Goal: Information Seeking & Learning: Compare options

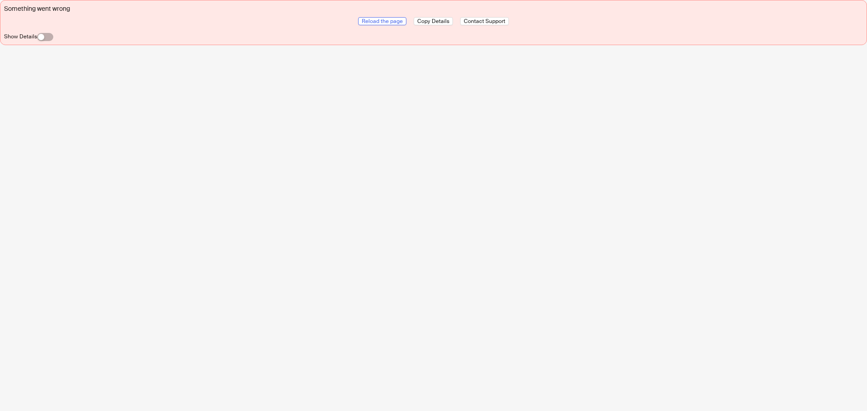
click at [376, 21] on span "Reload the page" at bounding box center [382, 21] width 41 height 7
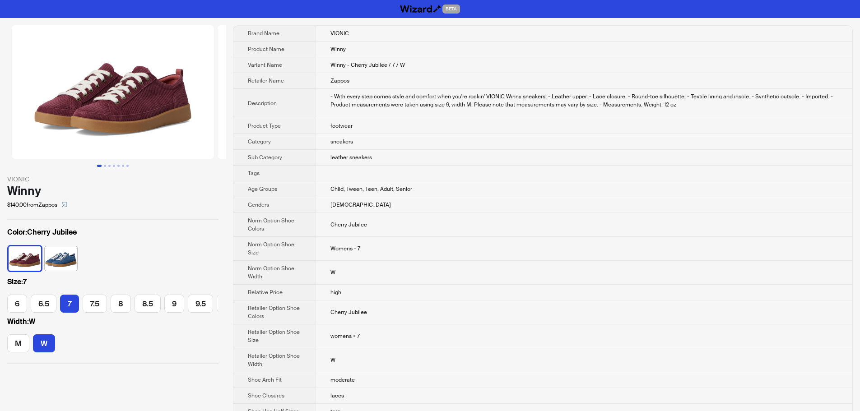
scroll to position [0, 38]
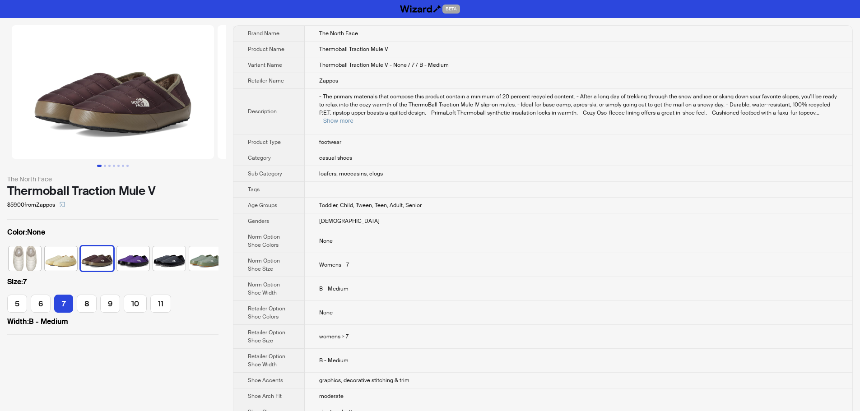
scroll to position [0, 5]
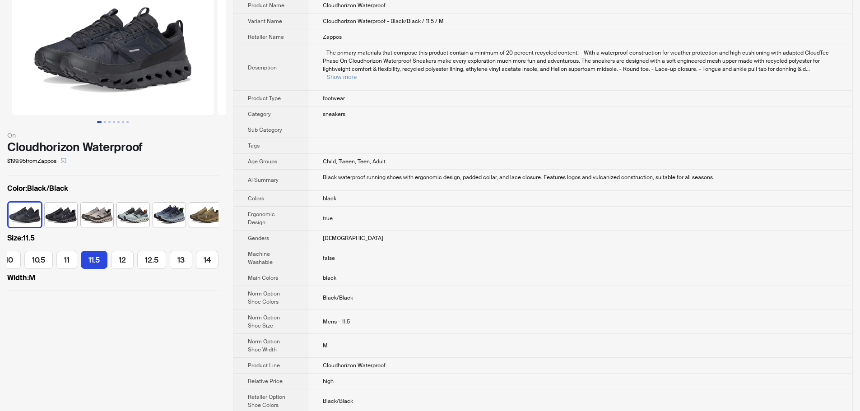
scroll to position [45, 0]
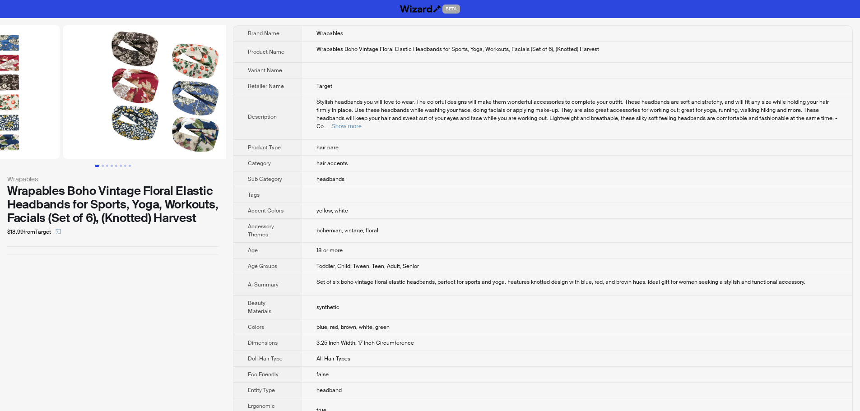
drag, startPoint x: 172, startPoint y: 118, endPoint x: 57, endPoint y: 125, distance: 115.4
click at [64, 124] on ul at bounding box center [113, 92] width 226 height 134
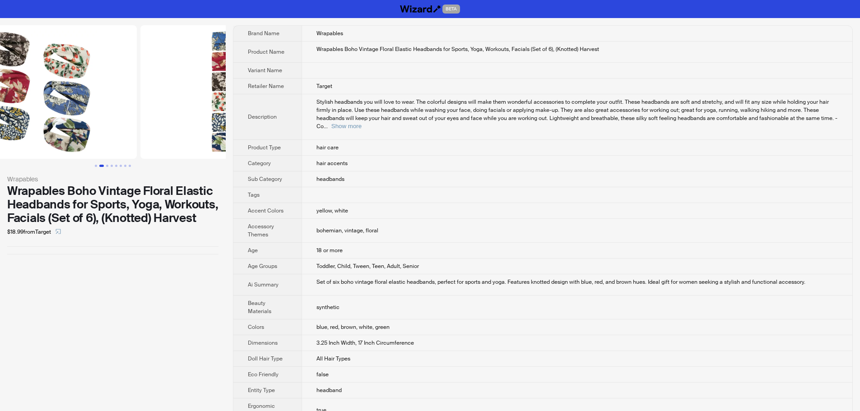
drag, startPoint x: 127, startPoint y: 130, endPoint x: 35, endPoint y: 131, distance: 92.6
click at [57, 130] on img at bounding box center [36, 92] width 202 height 134
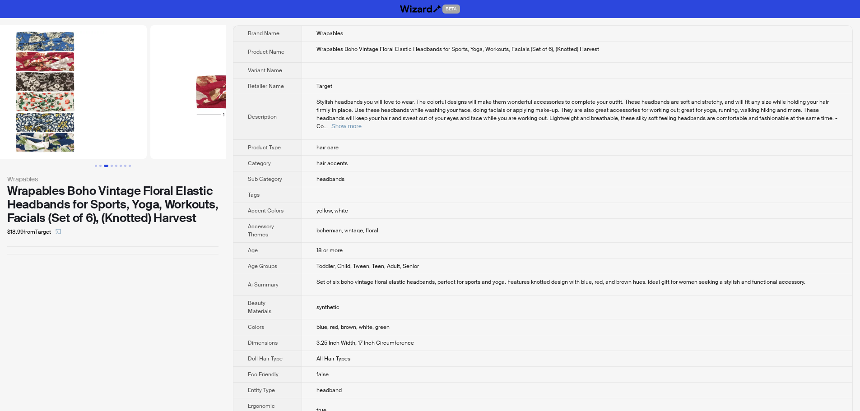
drag, startPoint x: 140, startPoint y: 132, endPoint x: 30, endPoint y: 130, distance: 109.7
click at [33, 130] on img at bounding box center [45, 92] width 202 height 134
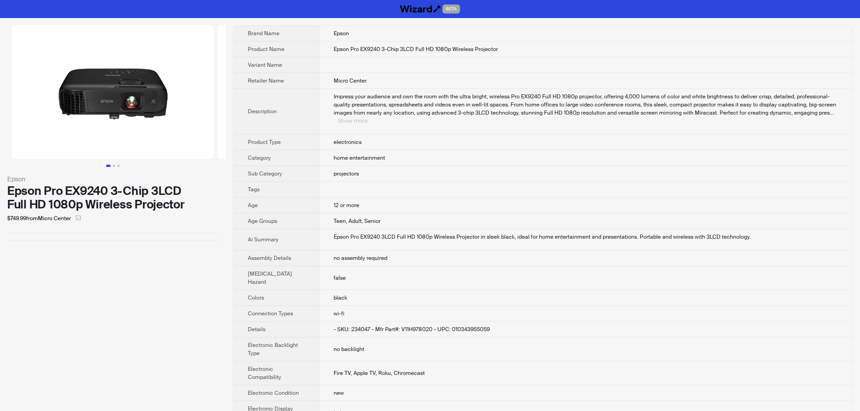
click at [368, 117] on button "Show more" at bounding box center [352, 120] width 30 height 7
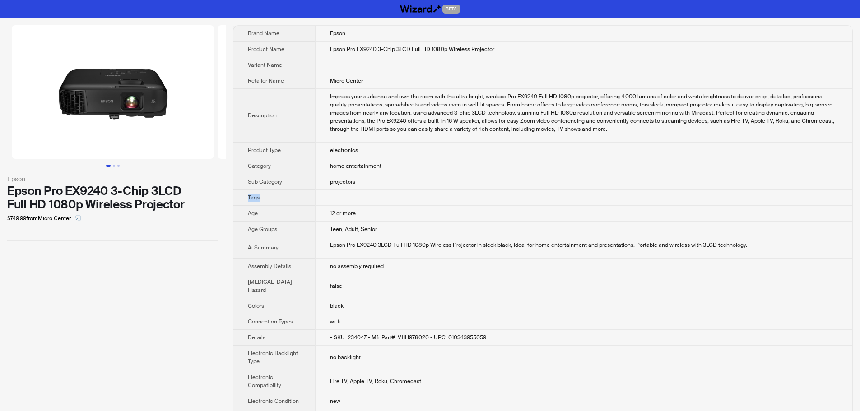
click at [783, 187] on td "projectors" at bounding box center [583, 182] width 537 height 16
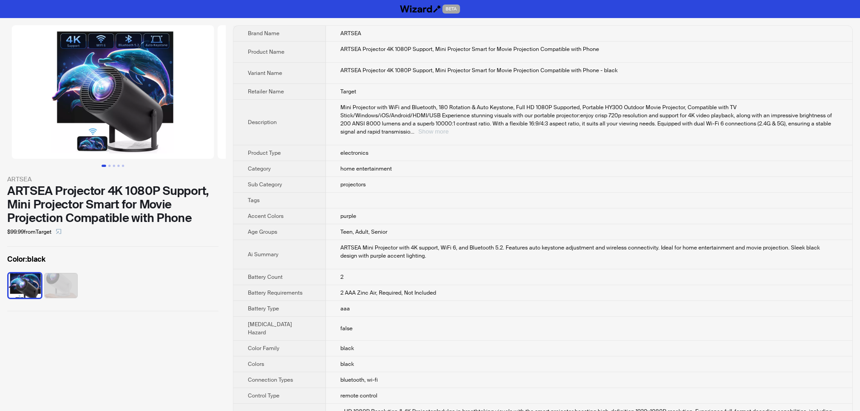
click at [448, 128] on button "Show more" at bounding box center [433, 131] width 30 height 7
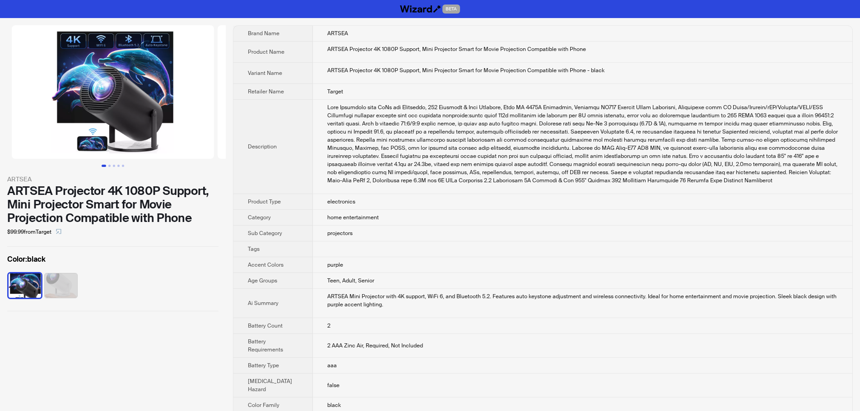
click at [684, 113] on div at bounding box center [582, 143] width 511 height 81
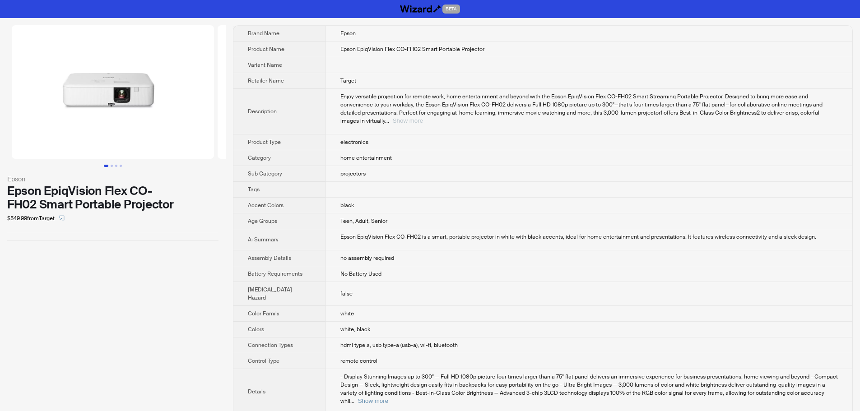
click at [423, 117] on button "Show more" at bounding box center [408, 120] width 30 height 7
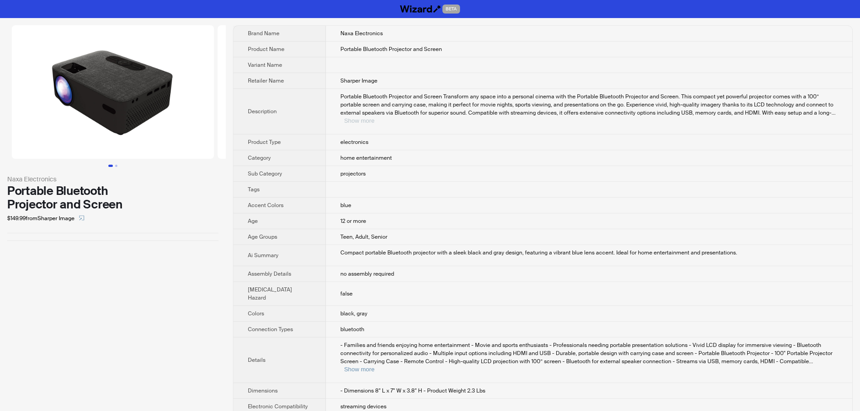
click at [374, 117] on button "Show more" at bounding box center [359, 120] width 30 height 7
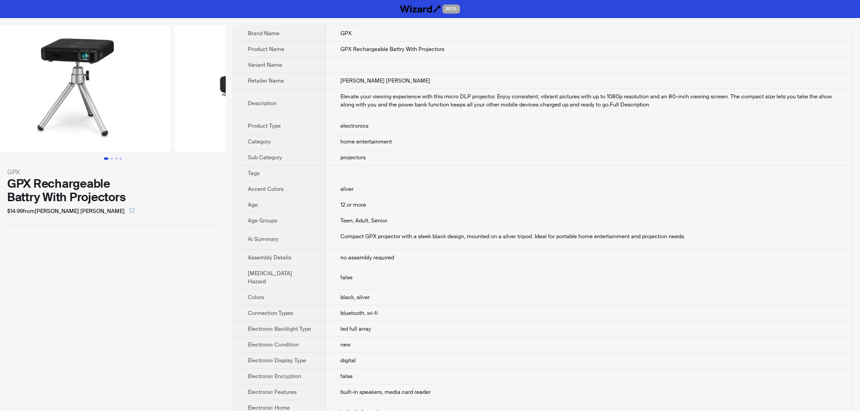
scroll to position [0, 190]
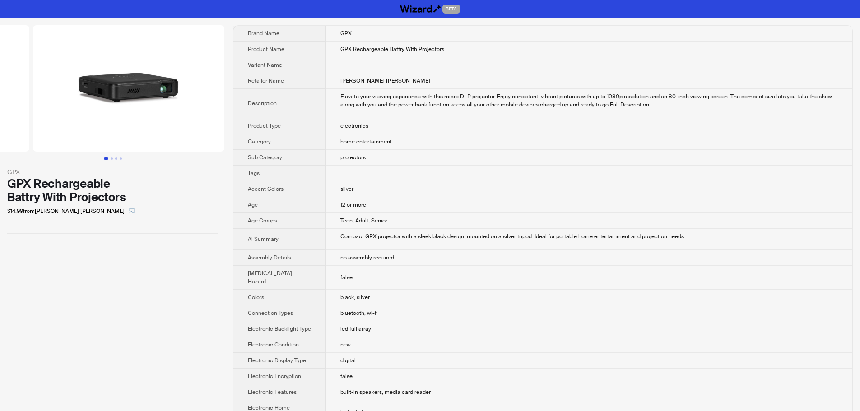
drag, startPoint x: 192, startPoint y: 135, endPoint x: 86, endPoint y: 129, distance: 106.7
click at [86, 129] on ul at bounding box center [113, 88] width 226 height 126
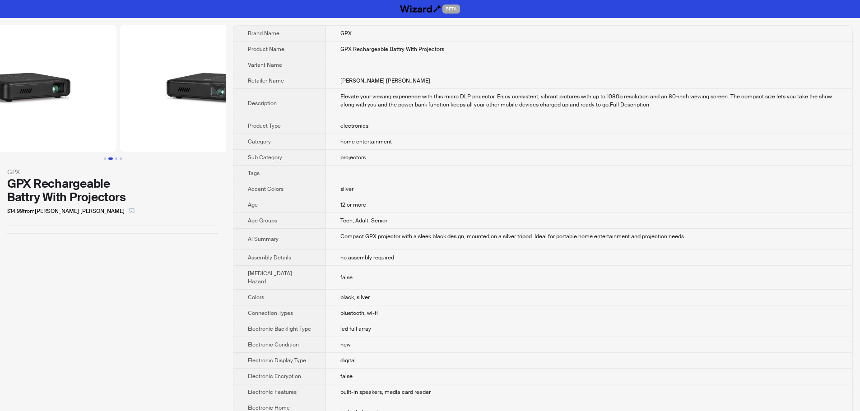
drag, startPoint x: 186, startPoint y: 140, endPoint x: 63, endPoint y: 134, distance: 123.9
click at [65, 134] on ul at bounding box center [113, 88] width 226 height 126
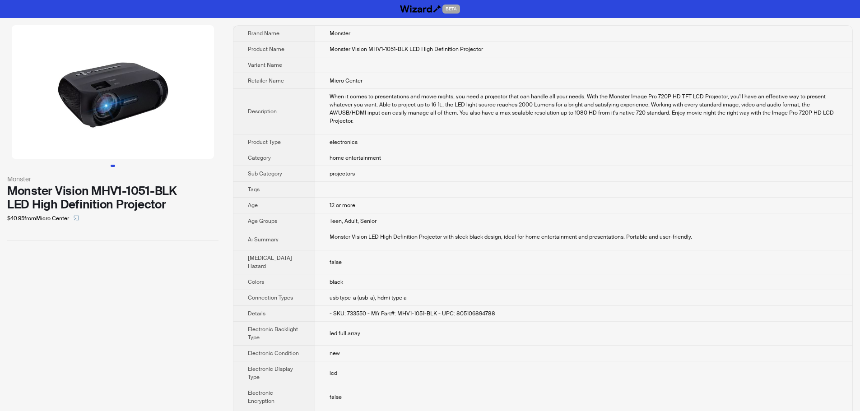
drag, startPoint x: 612, startPoint y: 188, endPoint x: 620, endPoint y: 172, distance: 18.4
click at [613, 188] on td at bounding box center [584, 190] width 538 height 16
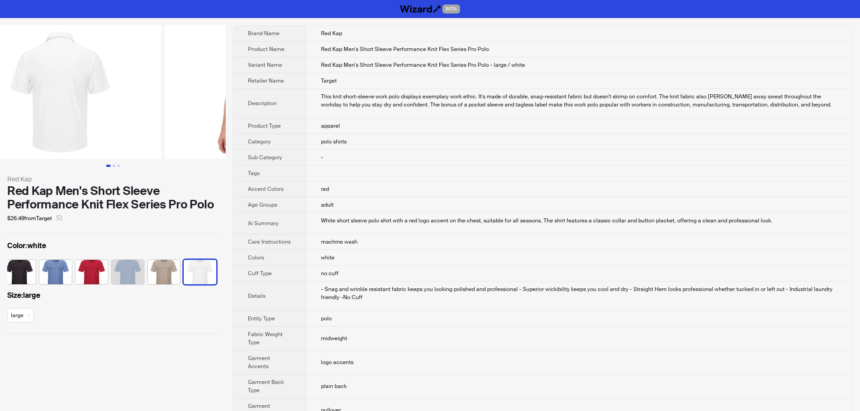
drag, startPoint x: 222, startPoint y: 98, endPoint x: 35, endPoint y: 104, distance: 187.0
click at [40, 104] on img at bounding box center [60, 92] width 202 height 134
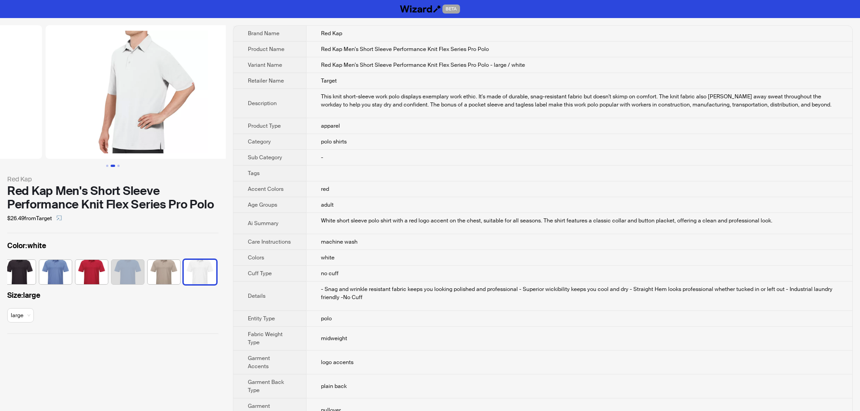
drag, startPoint x: 176, startPoint y: 110, endPoint x: 61, endPoint y: 119, distance: 115.0
click at [61, 119] on ul at bounding box center [113, 92] width 226 height 134
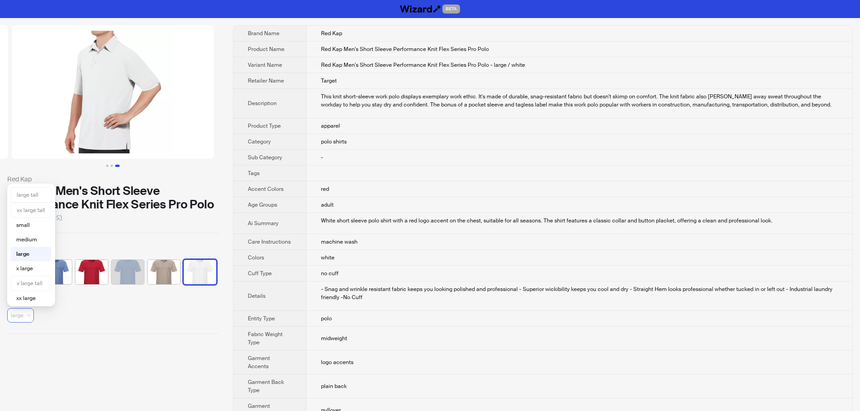
click at [28, 314] on span "large" at bounding box center [20, 316] width 19 height 14
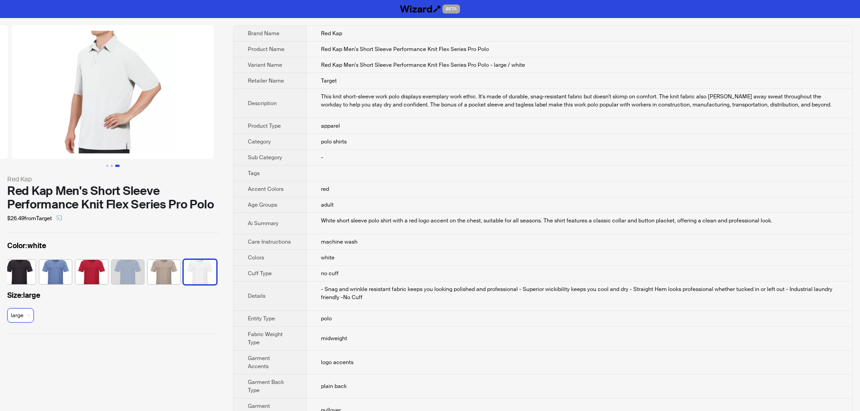
click at [28, 314] on span "large" at bounding box center [20, 316] width 19 height 14
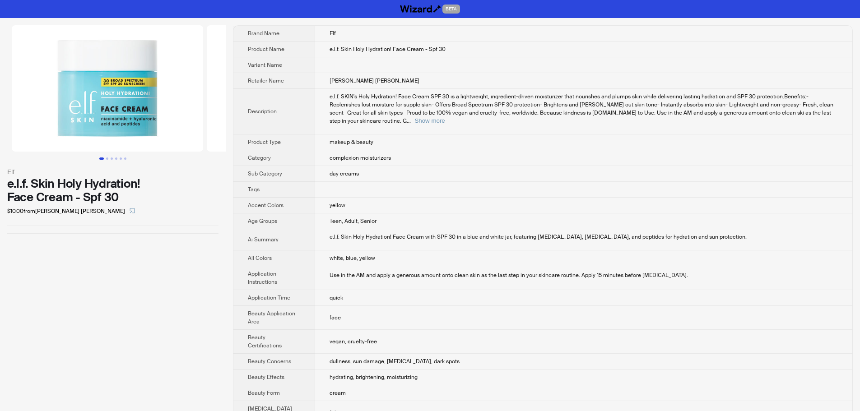
click at [825, 116] on div "e.l.f. SKIN's Holy Hydration! Face Cream SPF 30 is a lightweight, ingredient-dr…" at bounding box center [584, 109] width 508 height 33
click at [445, 117] on button "Show more" at bounding box center [430, 120] width 30 height 7
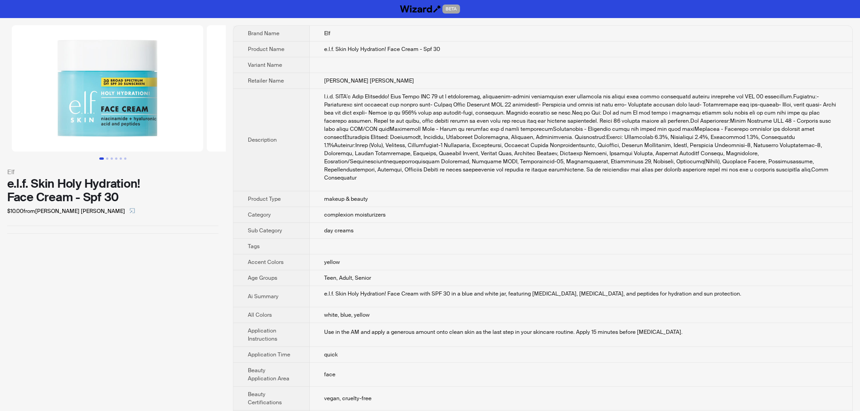
click at [596, 48] on td "e.l.f. Skin Holy Hydration! Face Cream - Spf 30" at bounding box center [581, 50] width 543 height 16
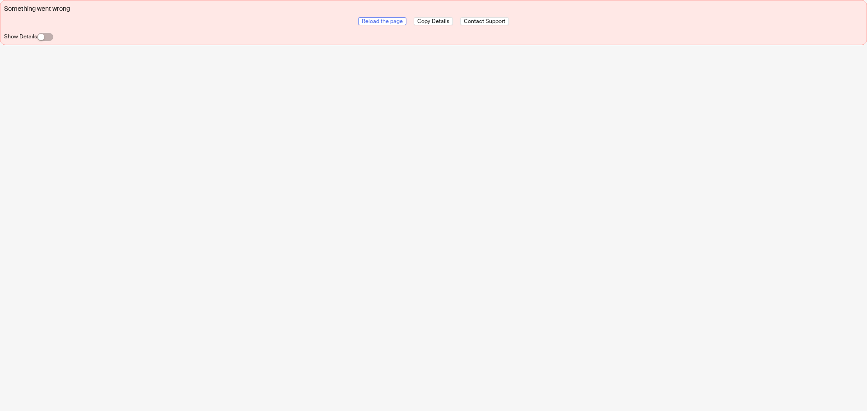
click at [387, 22] on span "Reload the page" at bounding box center [382, 21] width 41 height 7
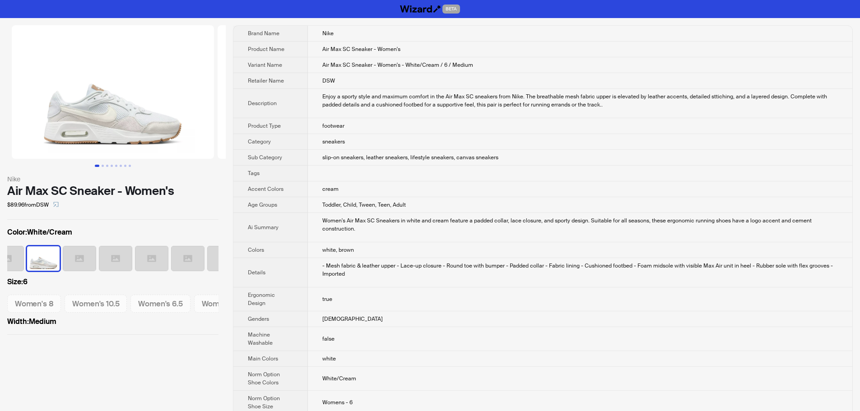
scroll to position [0, 204]
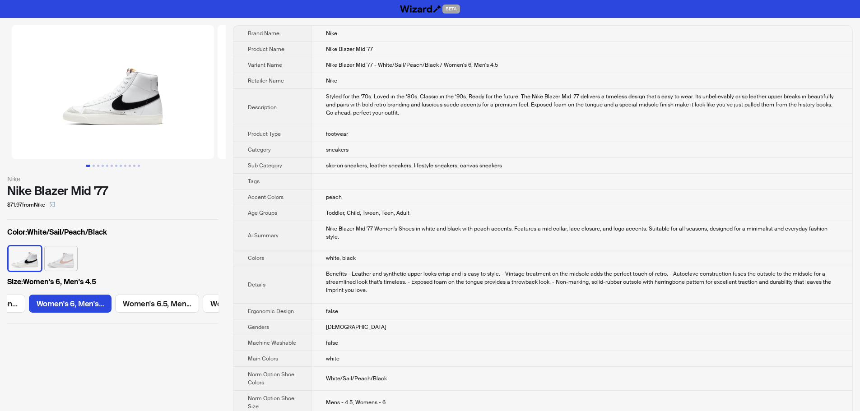
scroll to position [0, 159]
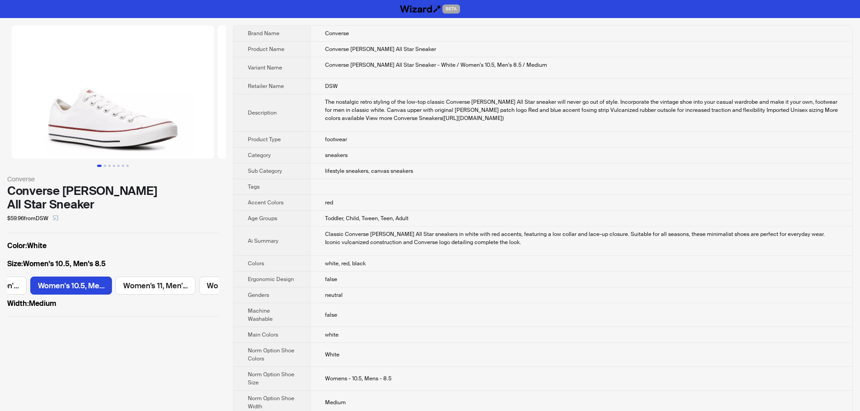
scroll to position [0, 942]
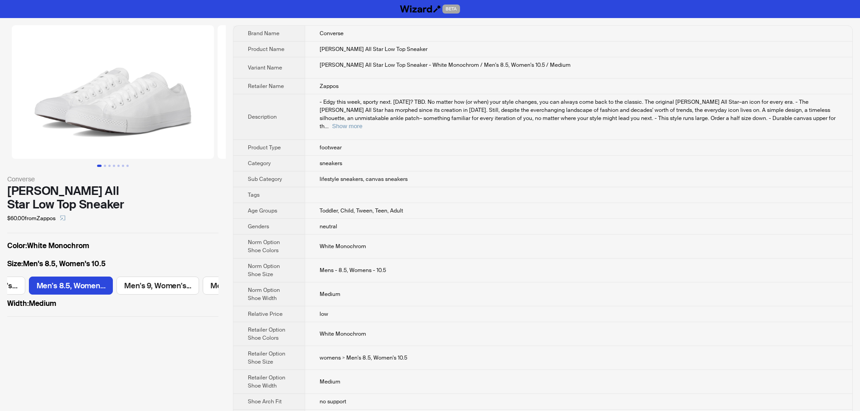
scroll to position [0, 941]
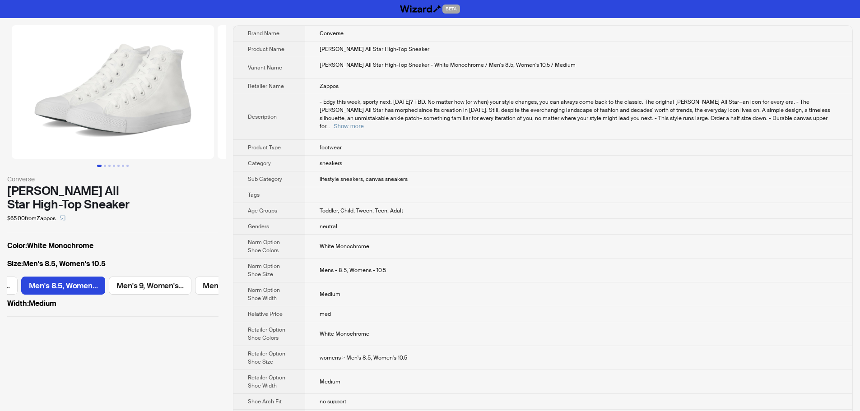
scroll to position [0, 941]
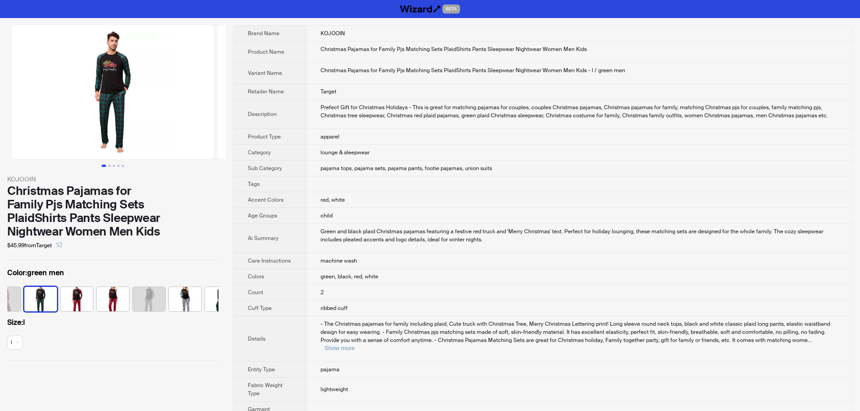
scroll to position [0, 95]
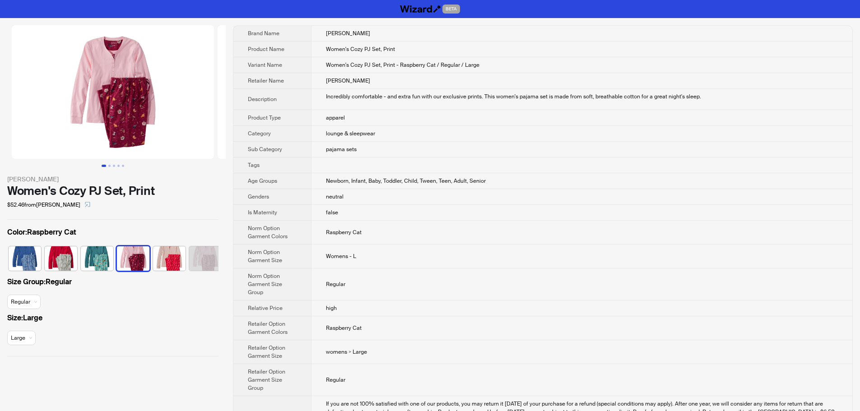
scroll to position [0, 5]
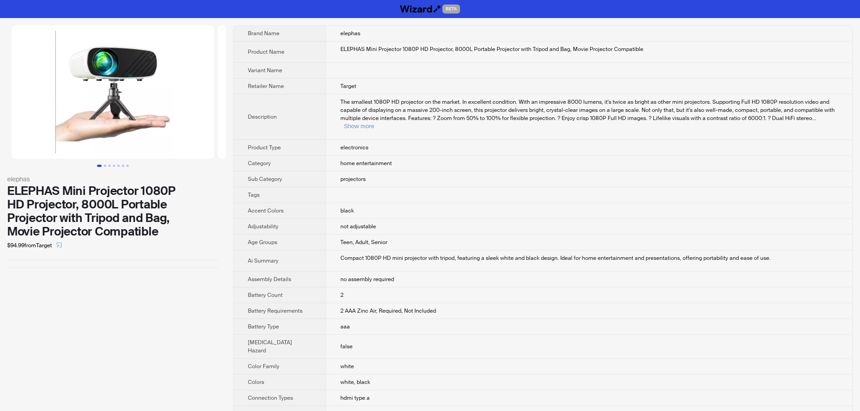
click at [104, 255] on div "elephas ELEPHAS Mini Projector 1080P HD Projector, 8000L Portable Projector wit…" at bounding box center [113, 146] width 226 height 257
click at [719, 144] on td "electronics" at bounding box center [589, 148] width 527 height 16
click at [676, 58] on td "ELEPHAS Mini Projector 1080P HD Projector, 8000L Portable Projector with Tripod…" at bounding box center [589, 52] width 527 height 21
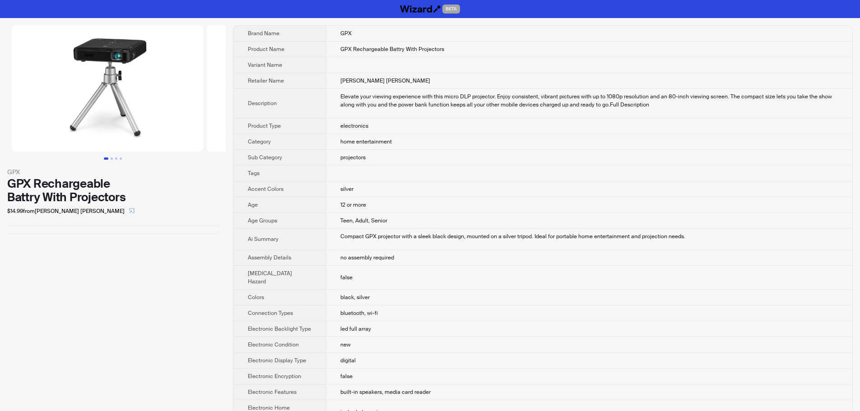
click at [585, 149] on td "home entertainment" at bounding box center [589, 142] width 526 height 16
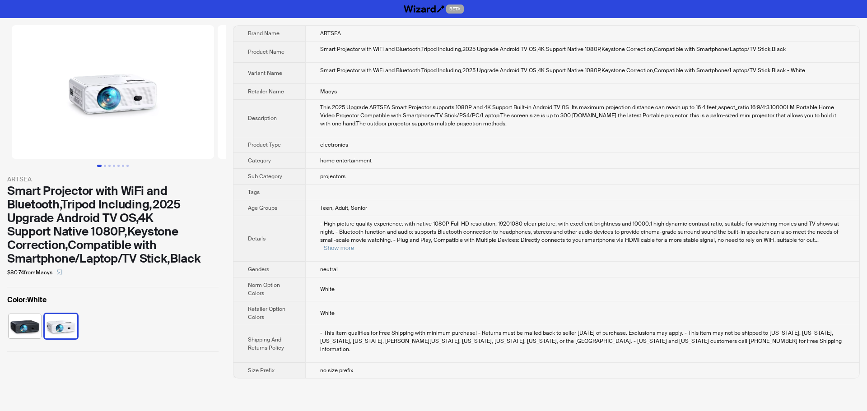
click at [611, 239] on span "- High picture quality experience: with native 1080P Full HD resolution, 192010…" at bounding box center [579, 231] width 519 height 23
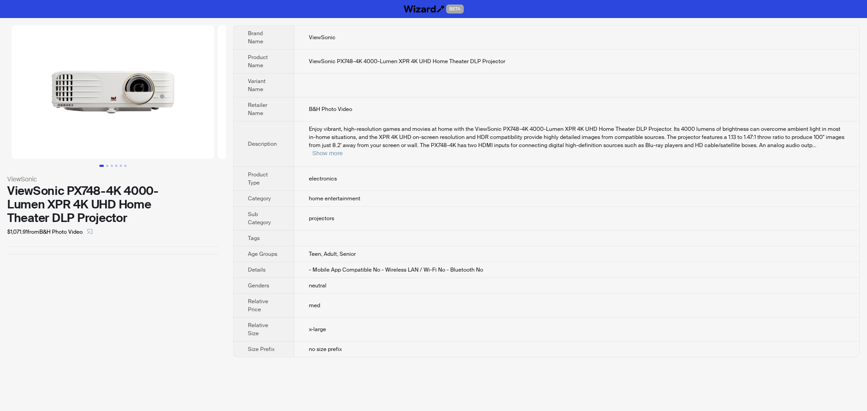
click at [713, 118] on td "B&H Photo Video" at bounding box center [576, 110] width 565 height 24
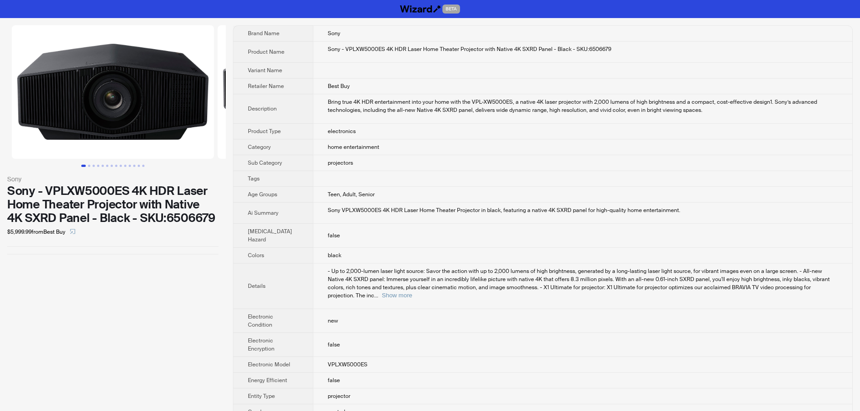
click at [667, 194] on td "Teen, Adult, Senior" at bounding box center [583, 195] width 540 height 16
click at [412, 292] on button "Show more" at bounding box center [397, 295] width 30 height 7
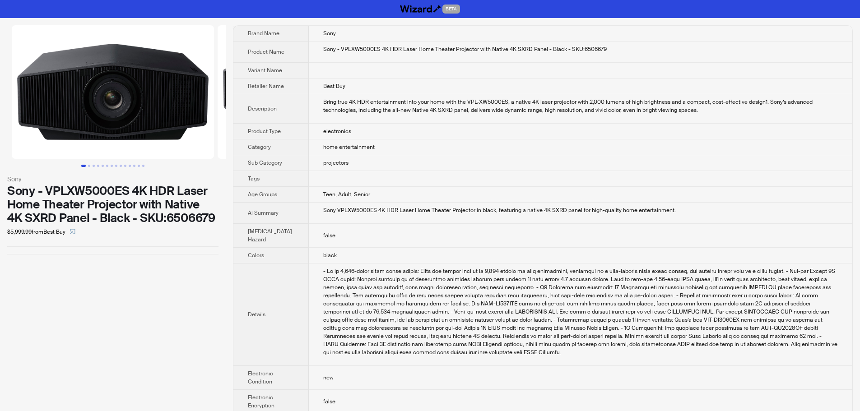
click at [761, 298] on div "- Up to 2,000-lumen laser light source: Savor the action with up to 2,000 lumen…" at bounding box center [580, 311] width 515 height 89
click at [741, 164] on td "projectors" at bounding box center [581, 163] width 544 height 16
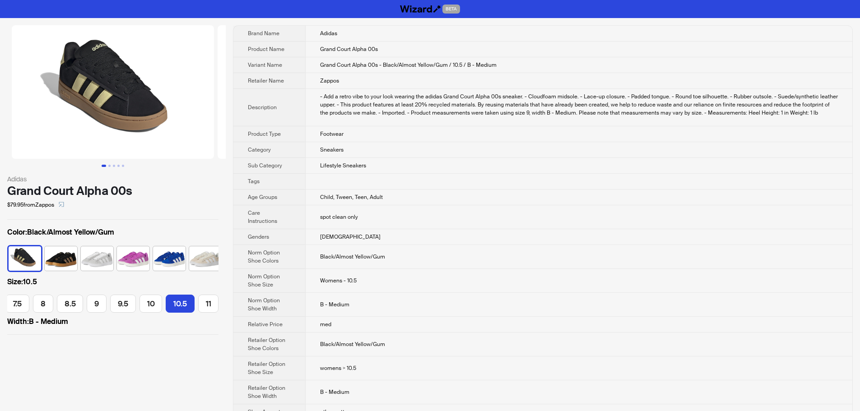
scroll to position [0, 132]
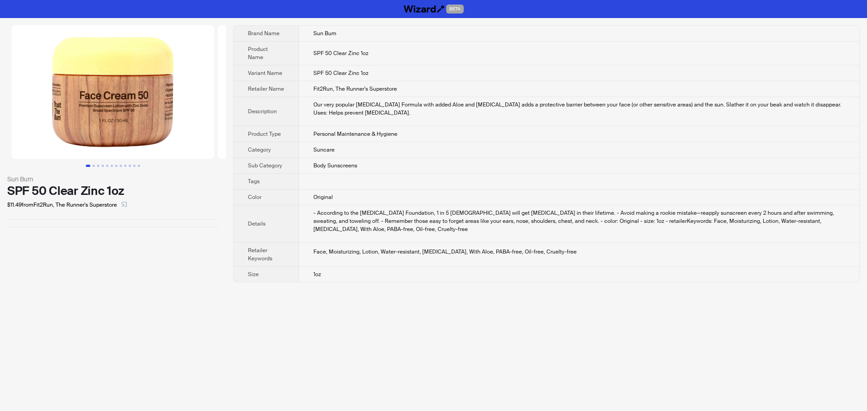
click at [720, 81] on td "Fit2Run, The Runner's Superstore" at bounding box center [579, 89] width 560 height 16
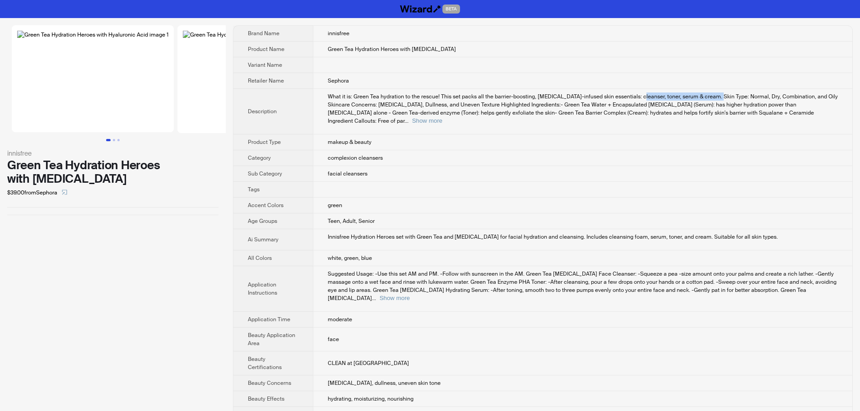
drag, startPoint x: 626, startPoint y: 98, endPoint x: 704, endPoint y: 97, distance: 78.6
click at [704, 97] on span "What it is: Green Tea hydration to the rescue! This set packs all the barrier-b…" at bounding box center [583, 109] width 510 height 32
copy span "cleanser, toner, serum & cream."
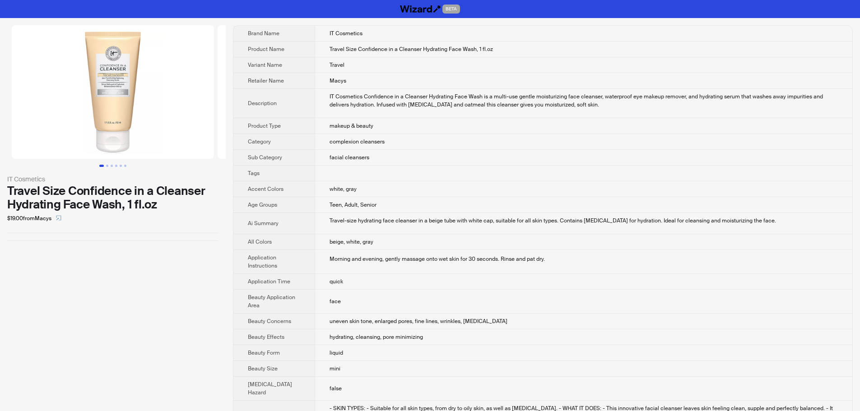
click at [624, 28] on td "IT Cosmetics" at bounding box center [584, 34] width 538 height 16
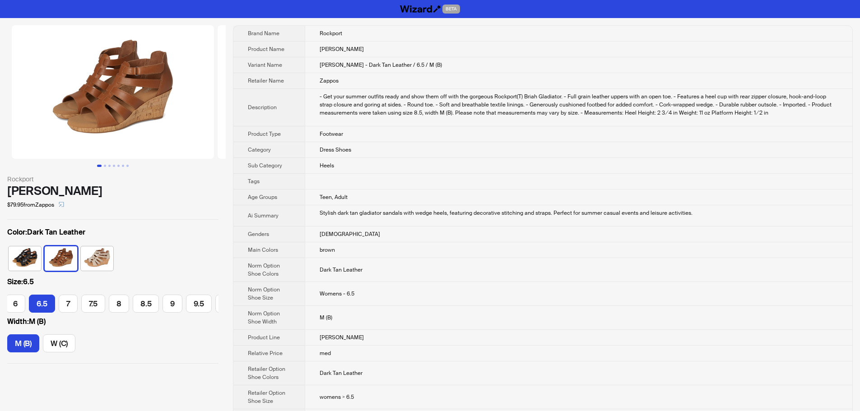
scroll to position [0, 61]
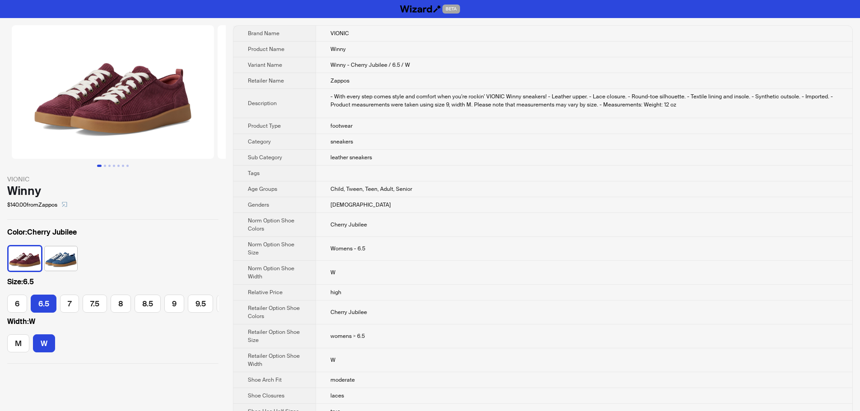
scroll to position [0, 9]
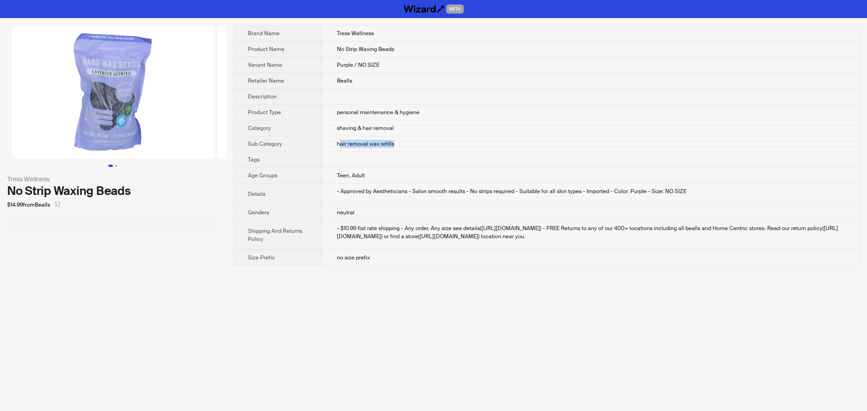
drag, startPoint x: 336, startPoint y: 145, endPoint x: 399, endPoint y: 144, distance: 62.8
click at [399, 144] on td "hair removal wax refills" at bounding box center [590, 144] width 537 height 16
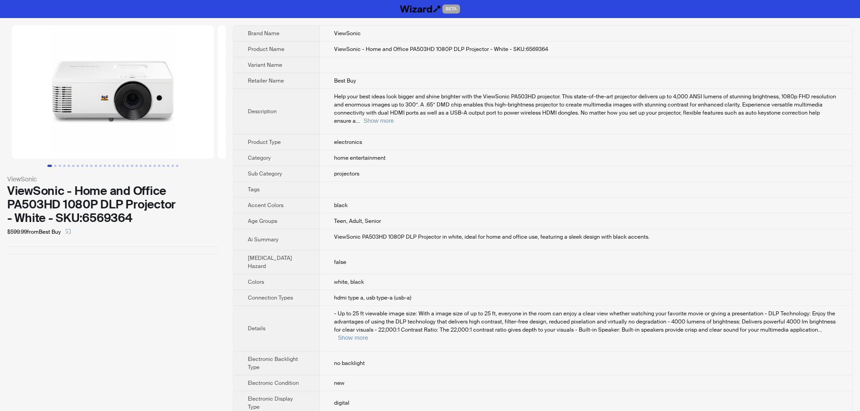
click at [695, 200] on td "black" at bounding box center [586, 206] width 533 height 16
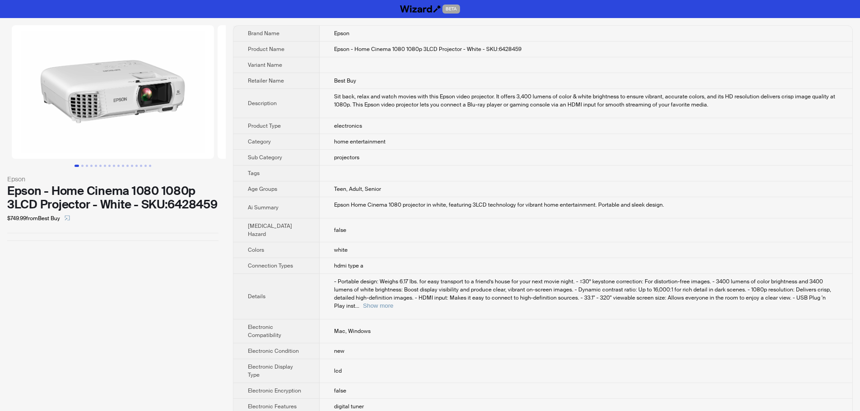
click at [629, 231] on td "false" at bounding box center [586, 231] width 533 height 24
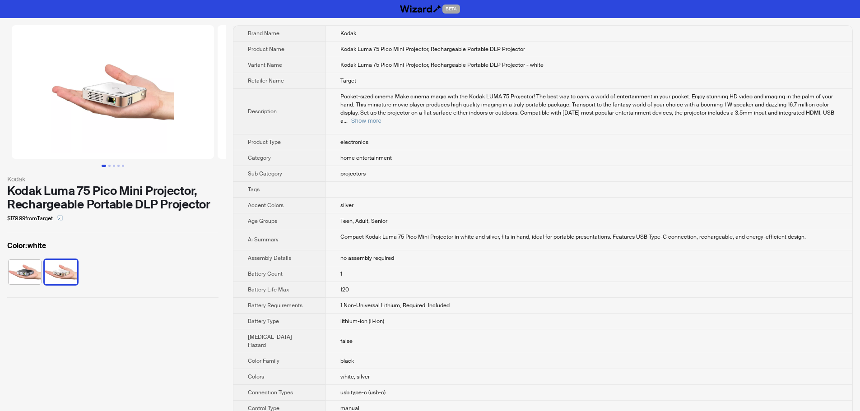
click at [613, 198] on td "silver" at bounding box center [589, 206] width 527 height 16
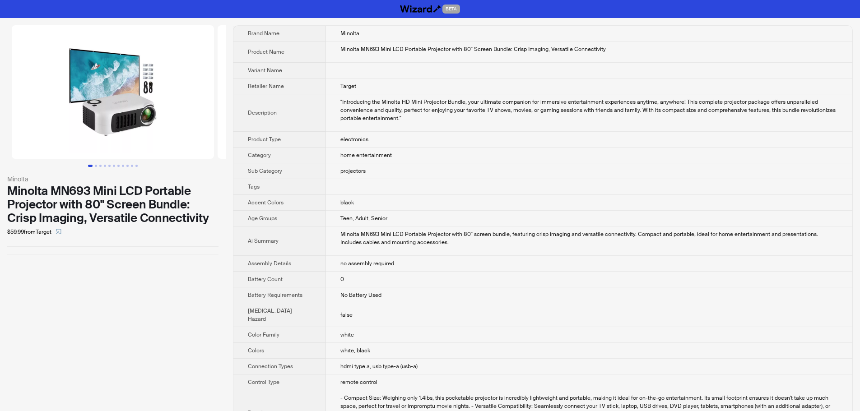
click at [640, 85] on td "Target" at bounding box center [589, 87] width 526 height 16
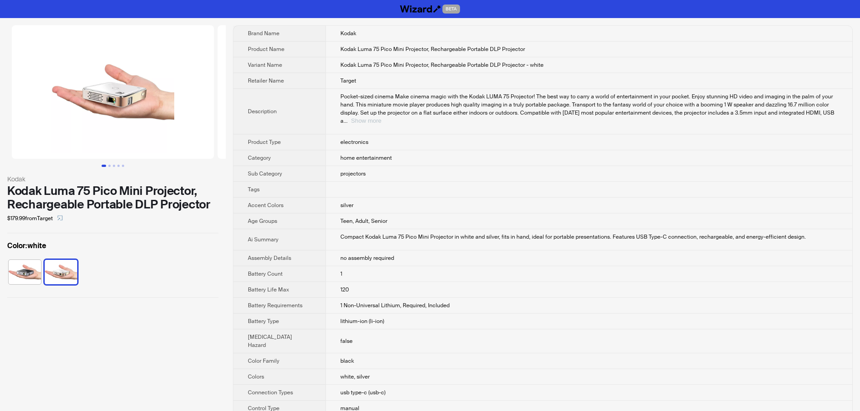
click at [382, 117] on button "Show more" at bounding box center [366, 120] width 30 height 7
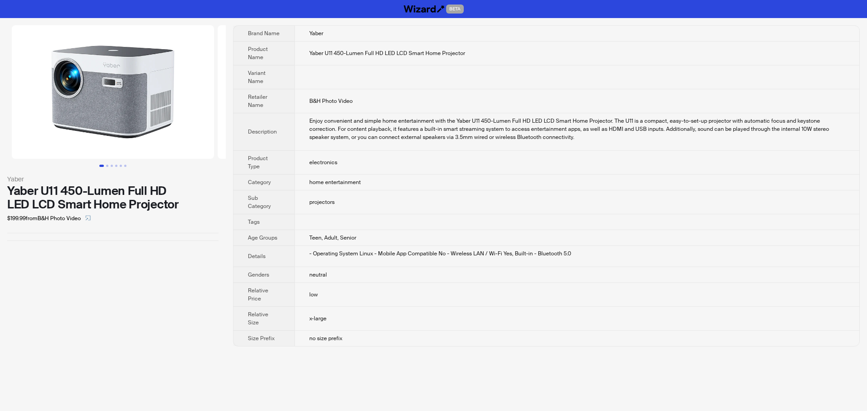
click at [674, 61] on td "Yaber U11 450-Lumen Full HD LED LCD Smart Home Projector" at bounding box center [576, 54] width 565 height 24
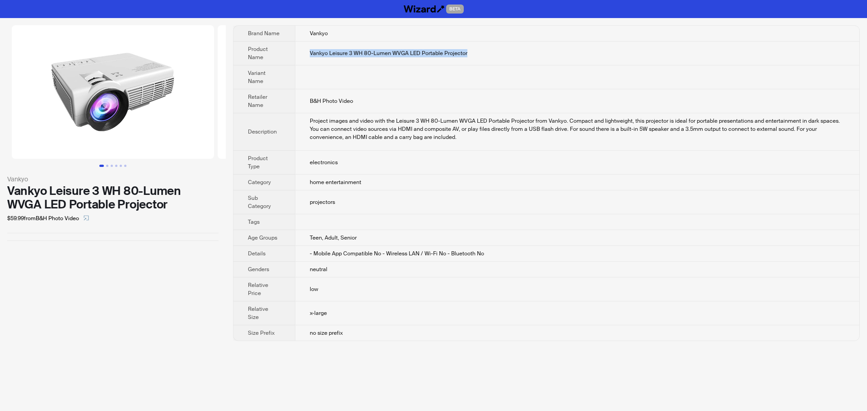
drag, startPoint x: 309, startPoint y: 53, endPoint x: 468, endPoint y: 59, distance: 158.6
click at [468, 59] on td "Vankyo Leisure 3 WH 80-Lumen WVGA LED Portable Projector" at bounding box center [577, 54] width 564 height 24
click at [87, 221] on span "button" at bounding box center [86, 218] width 5 height 7
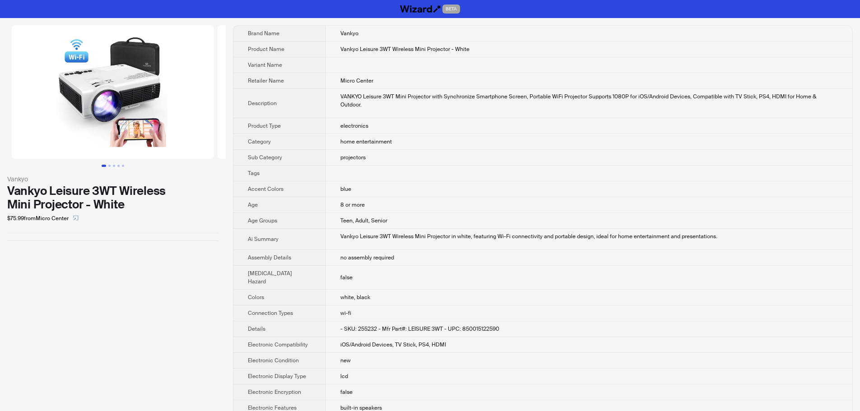
click at [626, 197] on td "8 or more" at bounding box center [589, 205] width 527 height 16
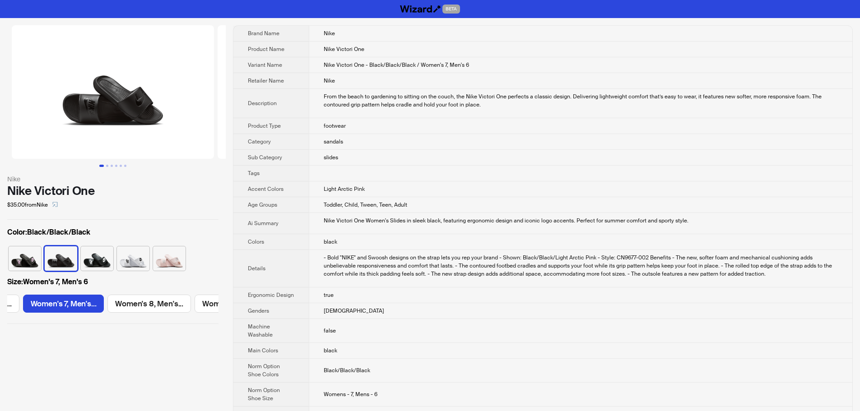
scroll to position [0, 158]
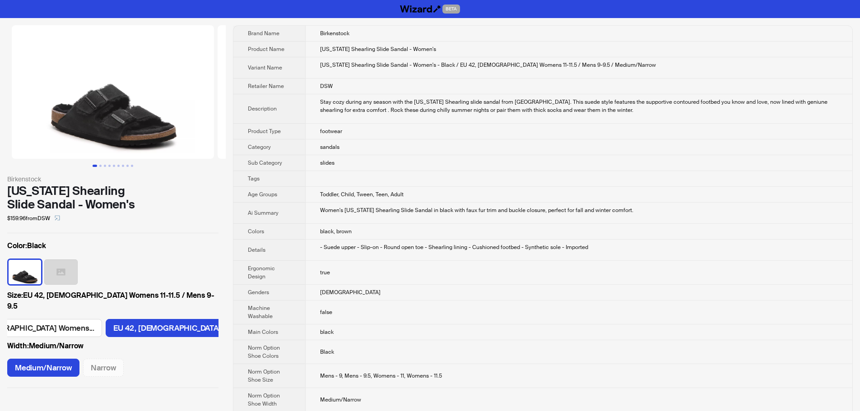
scroll to position [0, 78]
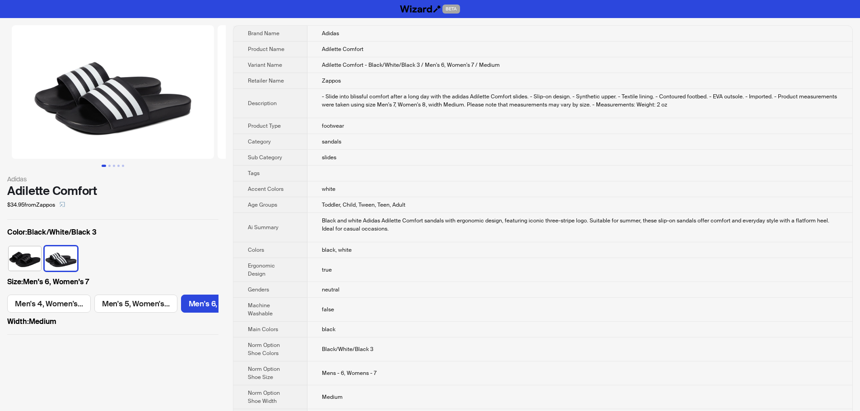
scroll to position [0, 158]
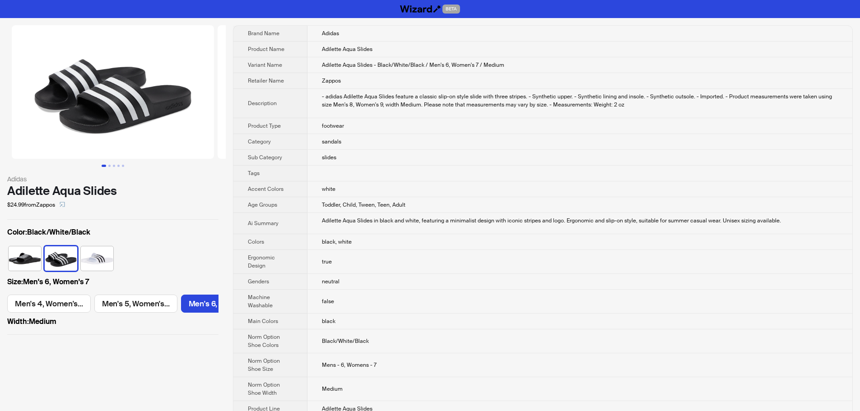
scroll to position [0, 158]
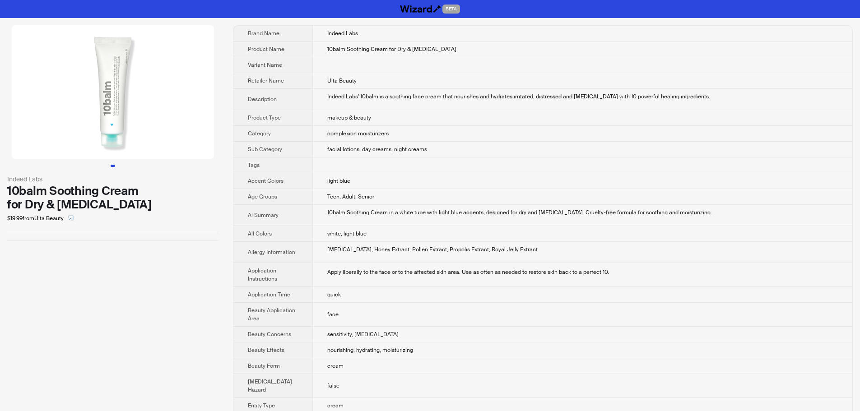
click at [697, 166] on td at bounding box center [582, 166] width 540 height 16
click at [432, 141] on td "complexion moisturizers" at bounding box center [582, 134] width 540 height 16
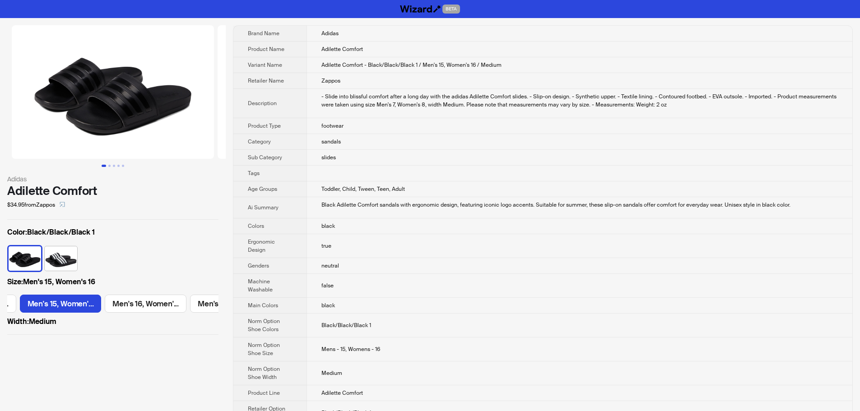
scroll to position [0, 938]
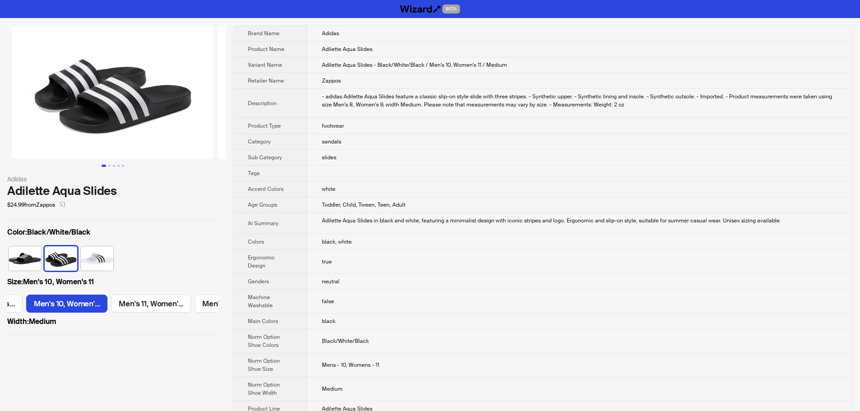
scroll to position [0, 504]
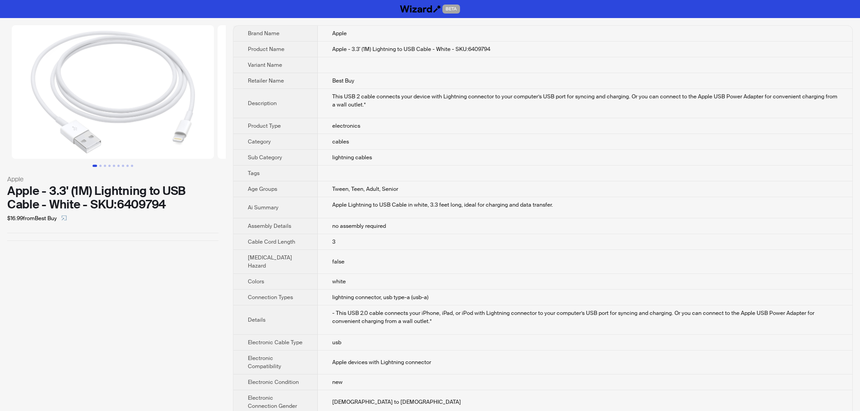
click at [698, 213] on td "Apple Lightning to USB Cable in white, 3.3 feet long, ideal for charging and da…" at bounding box center [585, 207] width 535 height 21
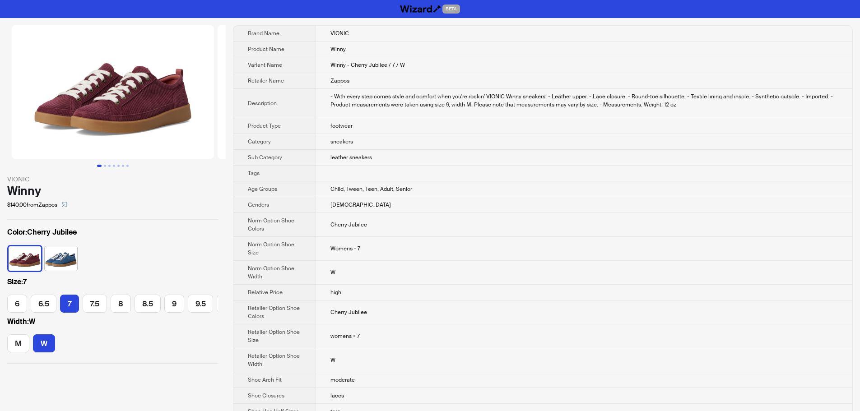
scroll to position [0, 38]
click at [657, 247] on td "Womens - 7" at bounding box center [584, 249] width 537 height 24
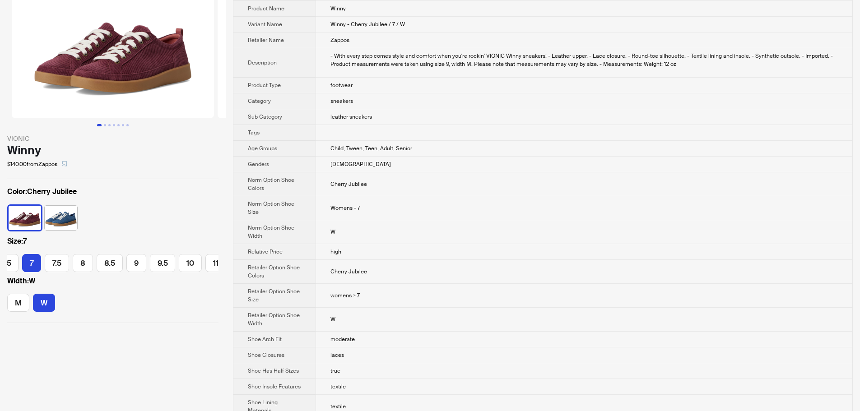
scroll to position [0, 0]
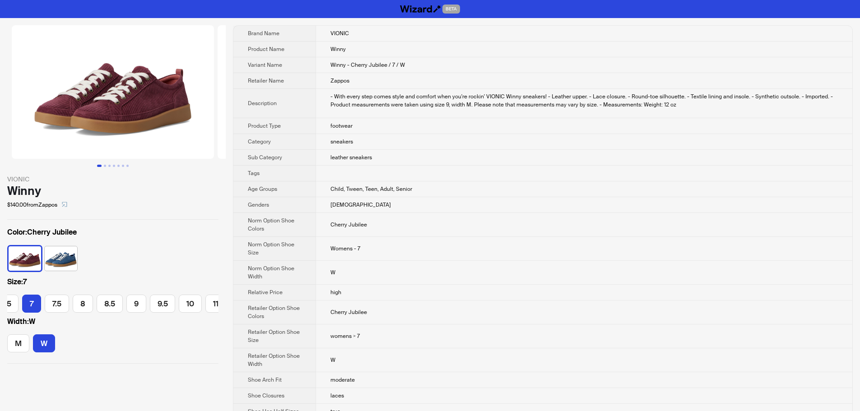
click at [585, 230] on td "Cherry Jubilee" at bounding box center [584, 225] width 537 height 24
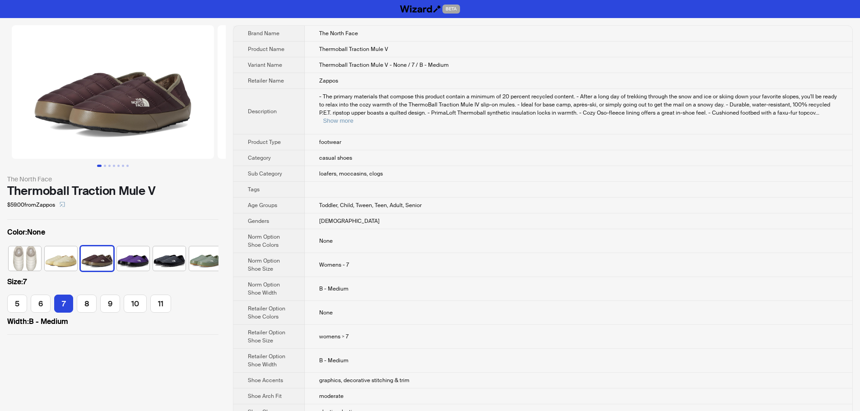
scroll to position [0, 5]
